Goal: Task Accomplishment & Management: Manage account settings

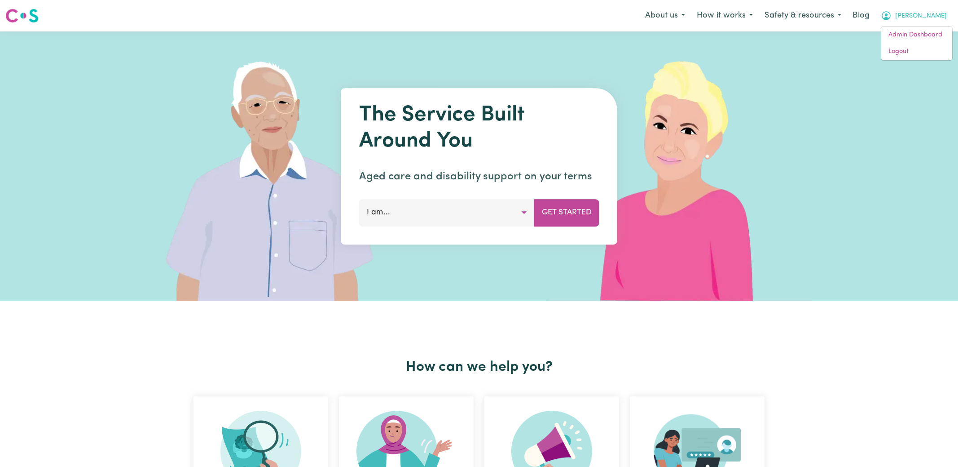
click at [909, 49] on link "Logout" at bounding box center [917, 51] width 71 height 17
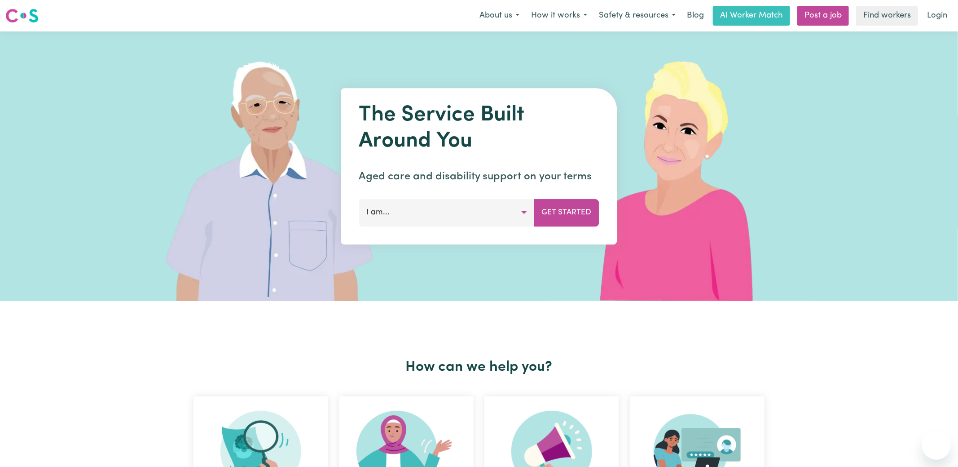
click at [947, 11] on link "Login" at bounding box center [937, 16] width 31 height 20
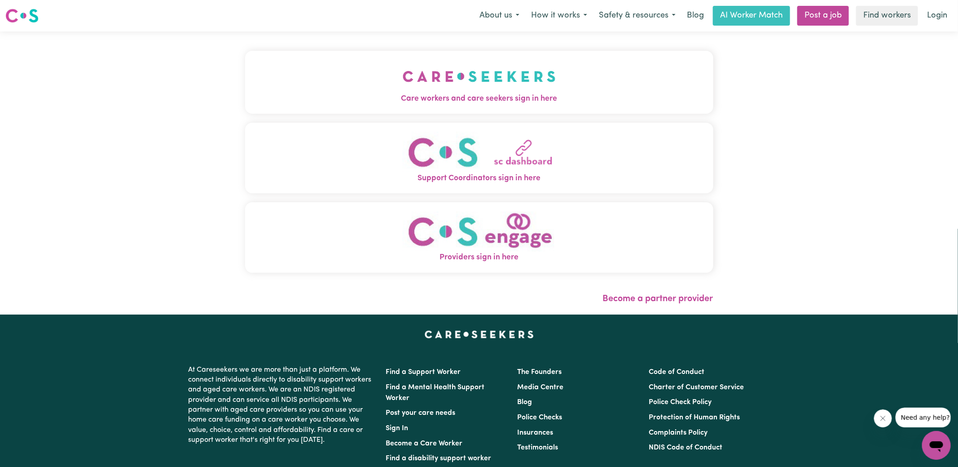
drag, startPoint x: 540, startPoint y: 104, endPoint x: 476, endPoint y: 92, distance: 65.7
click at [540, 104] on span "Care workers and care seekers sign in here" at bounding box center [479, 99] width 468 height 12
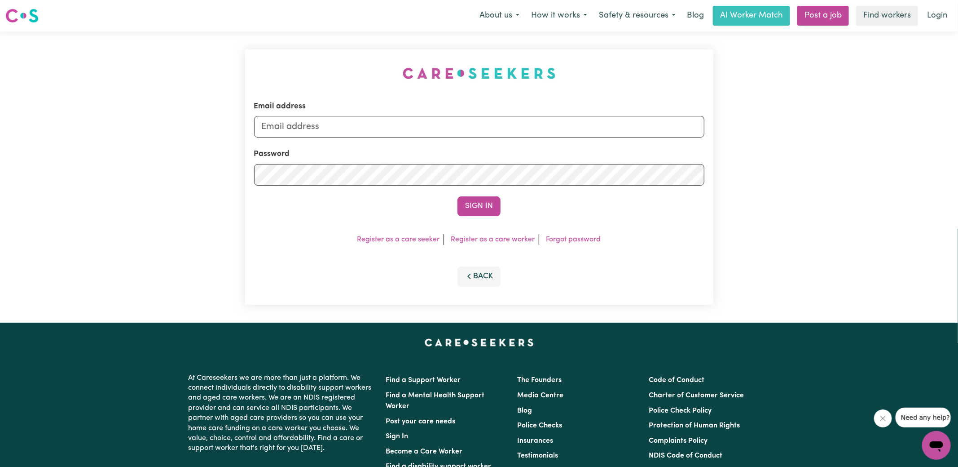
click at [297, 70] on div "Email address Password Sign In Register as a care seeker Register as a care wor…" at bounding box center [479, 176] width 479 height 291
click at [445, 130] on input "[PERSON_NAME][EMAIL_ADDRESS][DOMAIN_NAME]" at bounding box center [479, 127] width 450 height 22
drag, startPoint x: 315, startPoint y: 126, endPoint x: 890, endPoint y: 133, distance: 574.9
click at [892, 137] on div "Email address [EMAIL_ADDRESS][DOMAIN_NAME] Password Sign In Register as a care …" at bounding box center [479, 176] width 958 height 291
type input "superuser~[EMAIL_ADDRESS][DOMAIN_NAME]"
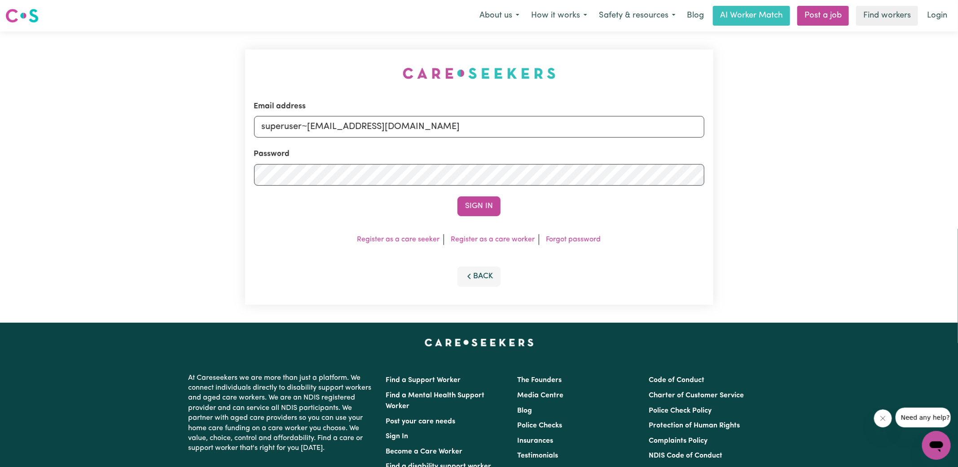
click at [458, 196] on button "Sign In" at bounding box center [479, 206] width 43 height 20
